Goal: Understand process/instructions: Learn how to perform a task or action

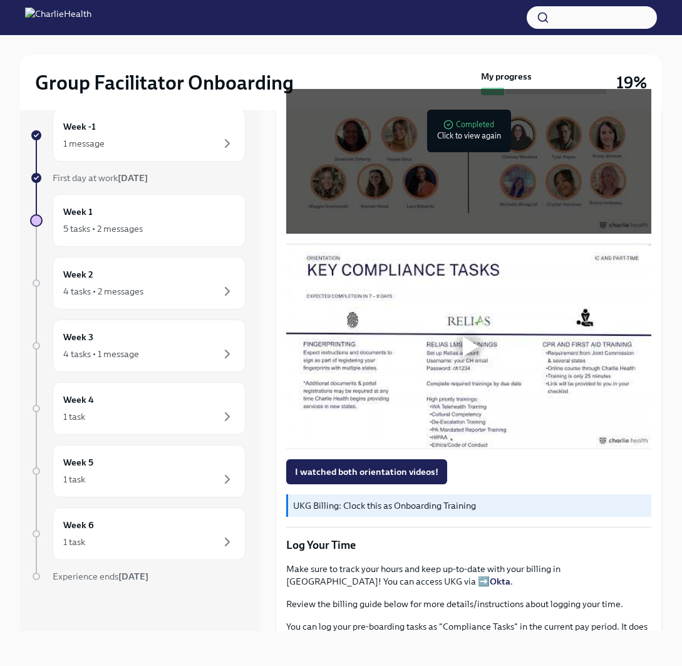
scroll to position [701, 0]
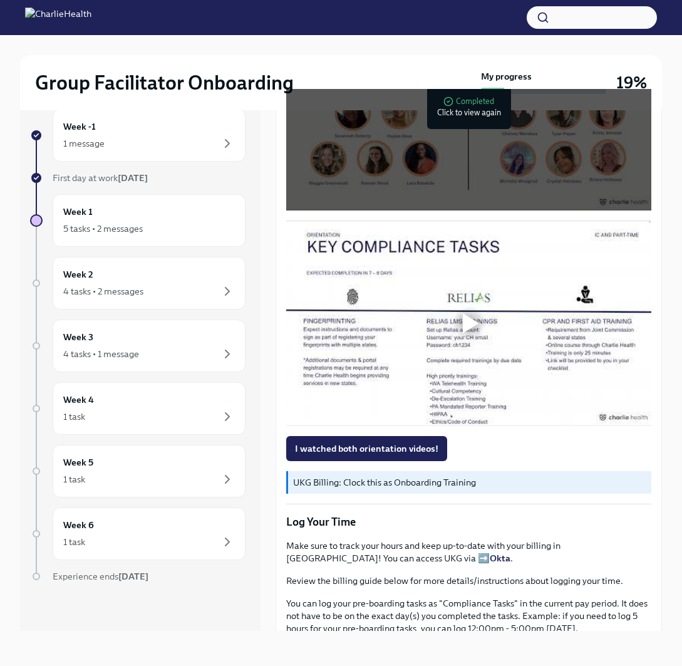
click at [461, 312] on div at bounding box center [469, 323] width 40 height 40
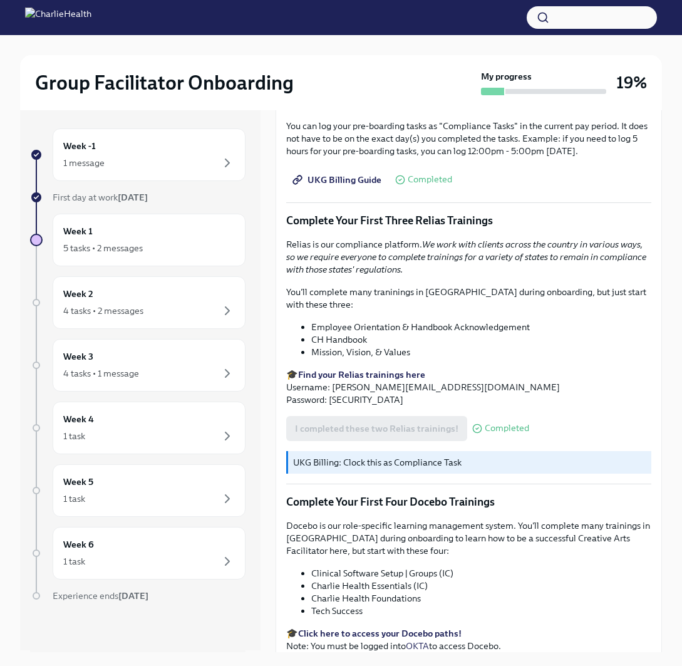
scroll to position [1304, 0]
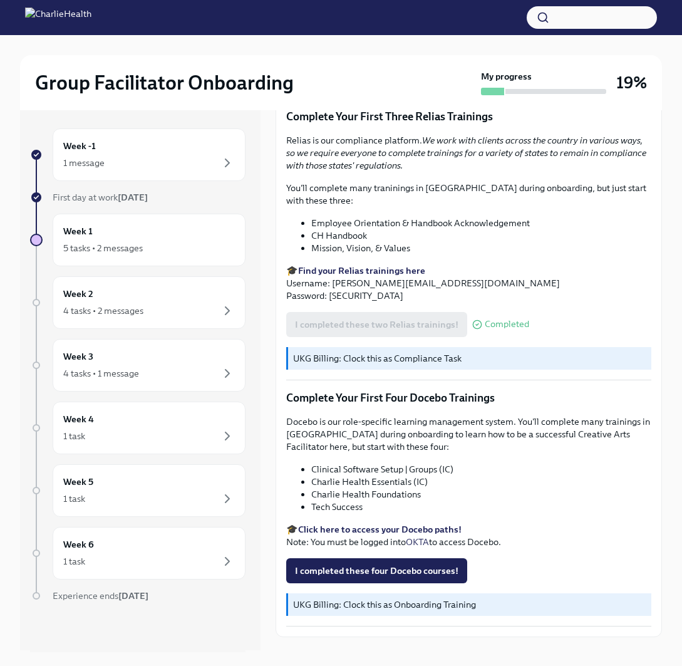
click at [391, 523] on strong "Click here to access your Docebo paths!" at bounding box center [379, 528] width 163 height 11
click at [358, 500] on li "Tech Success" at bounding box center [481, 506] width 340 height 13
click at [357, 500] on li "Tech Success" at bounding box center [481, 506] width 340 height 13
click at [356, 500] on li "Tech Success" at bounding box center [481, 506] width 340 height 13
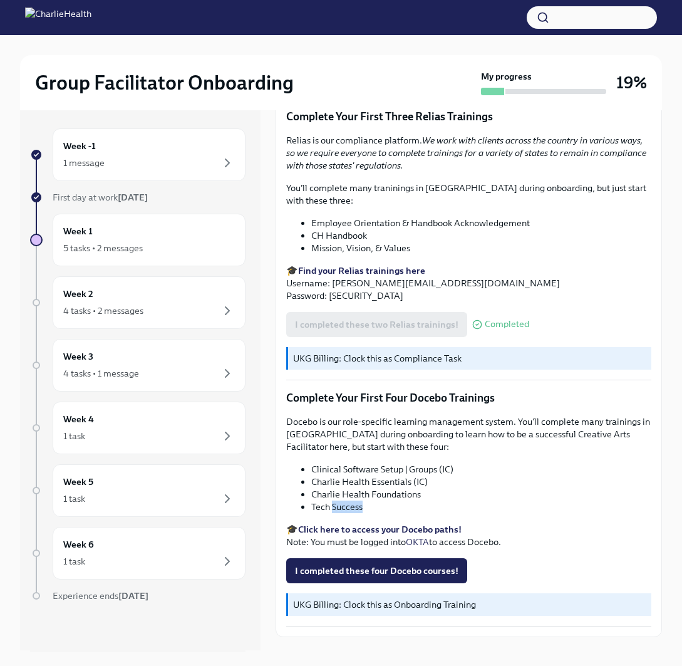
click at [451, 500] on li "Tech Success" at bounding box center [481, 506] width 340 height 13
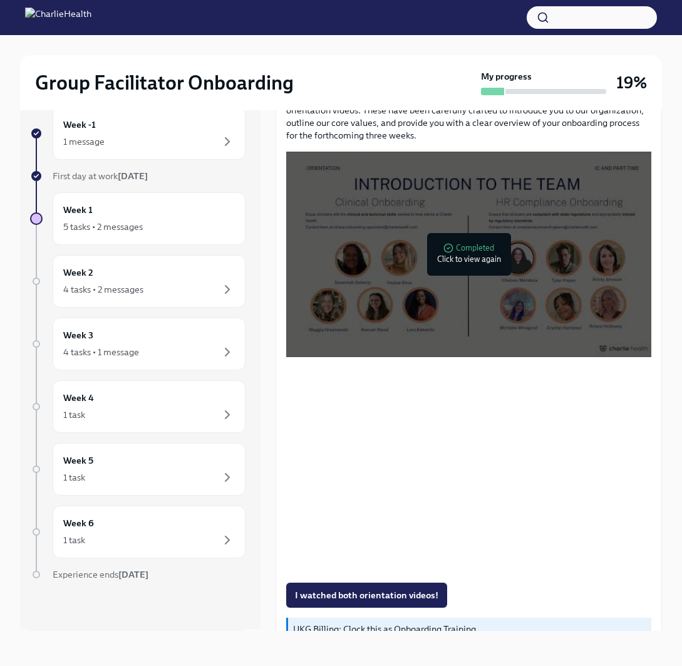
scroll to position [764, 0]
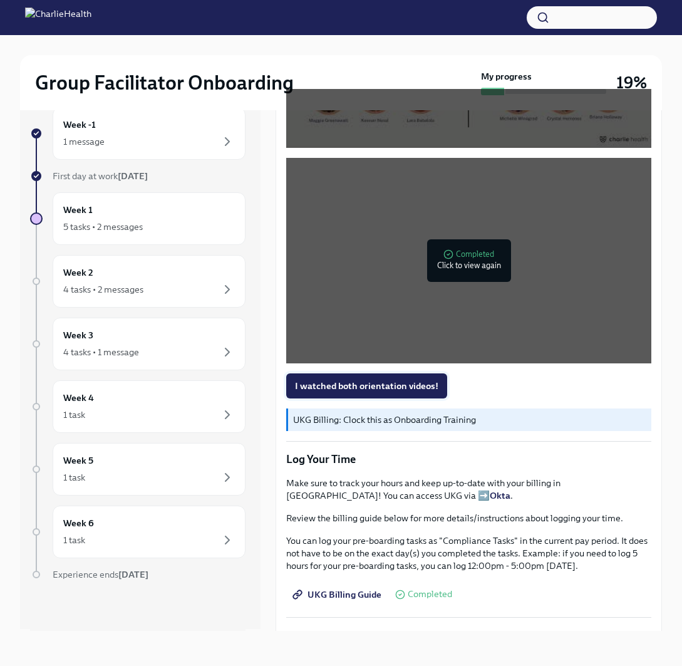
click at [380, 381] on button "I watched both orientation videos!" at bounding box center [366, 385] width 161 height 25
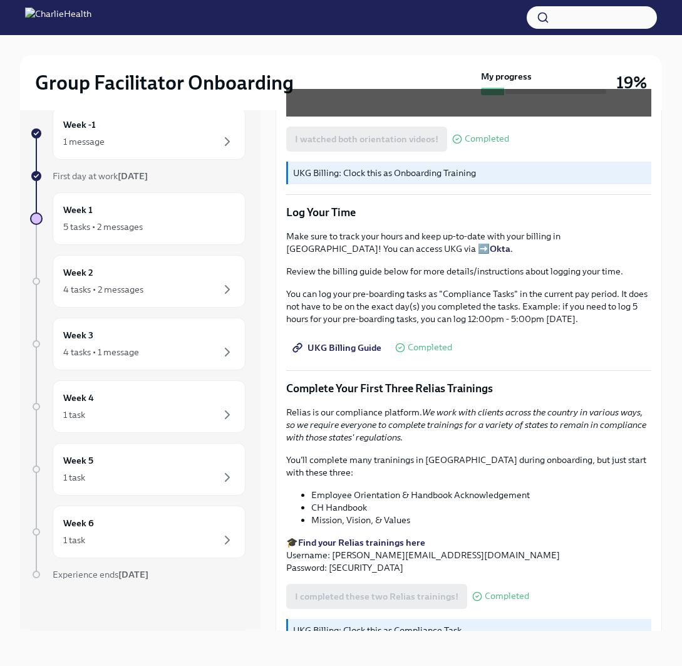
scroll to position [1012, 0]
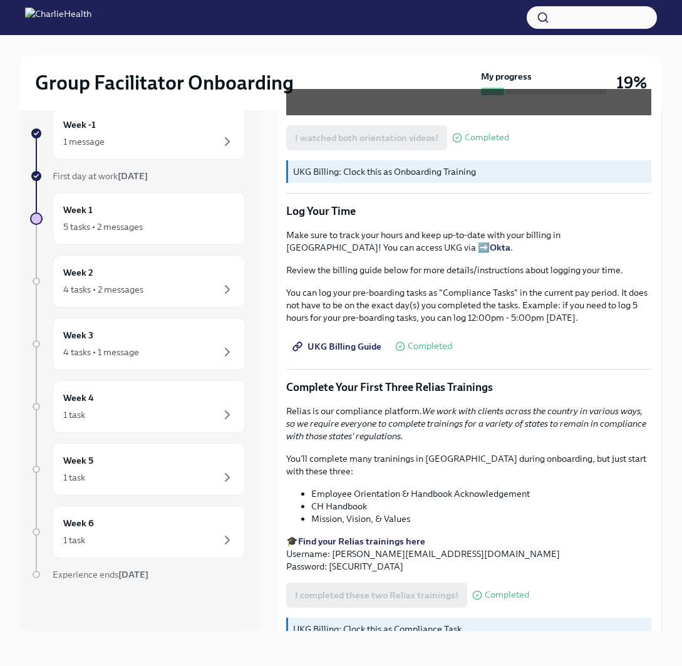
click at [363, 340] on span "UKG Billing Guide" at bounding box center [338, 346] width 86 height 13
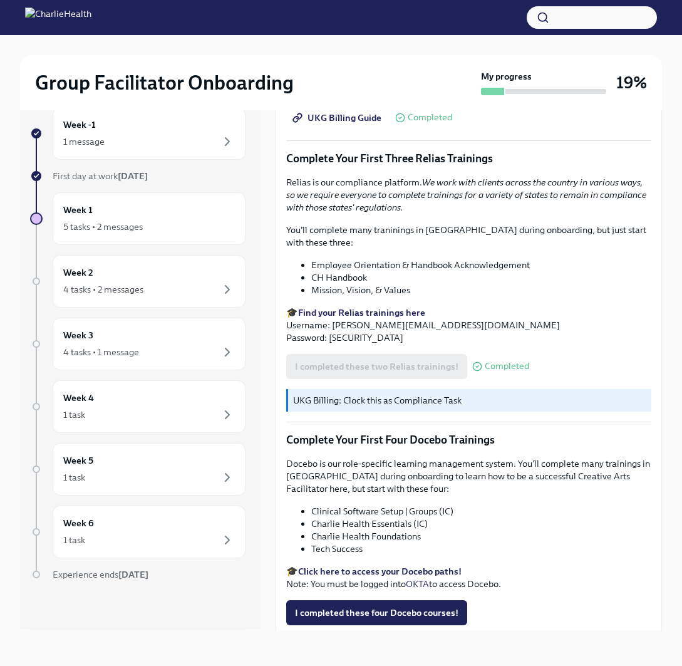
scroll to position [1304, 0]
